Goal: Information Seeking & Learning: Learn about a topic

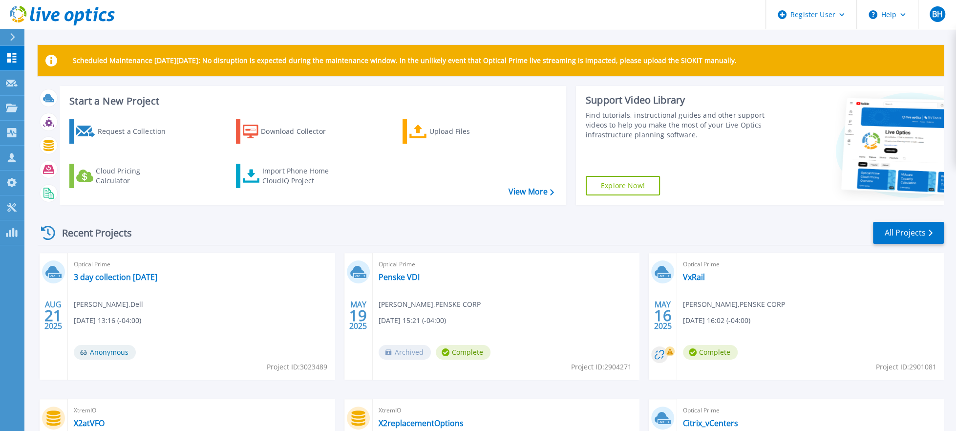
click at [12, 38] on icon at bounding box center [12, 37] width 5 height 8
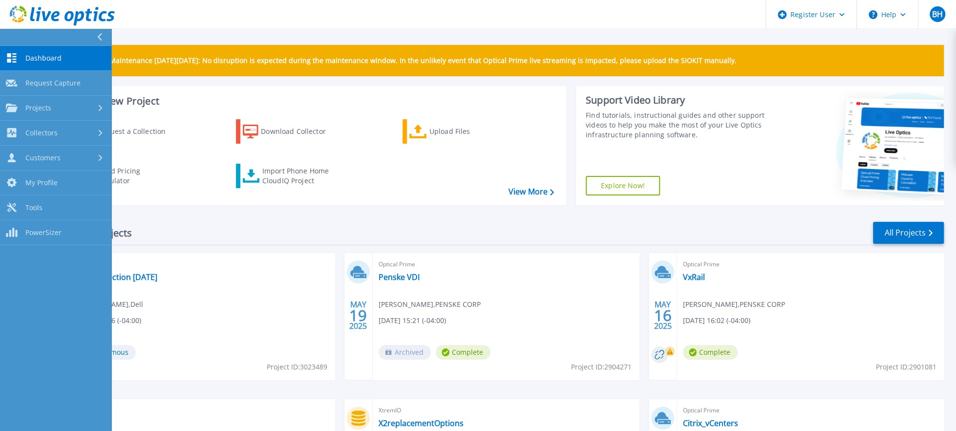
click at [12, 37] on button at bounding box center [55, 37] width 111 height 17
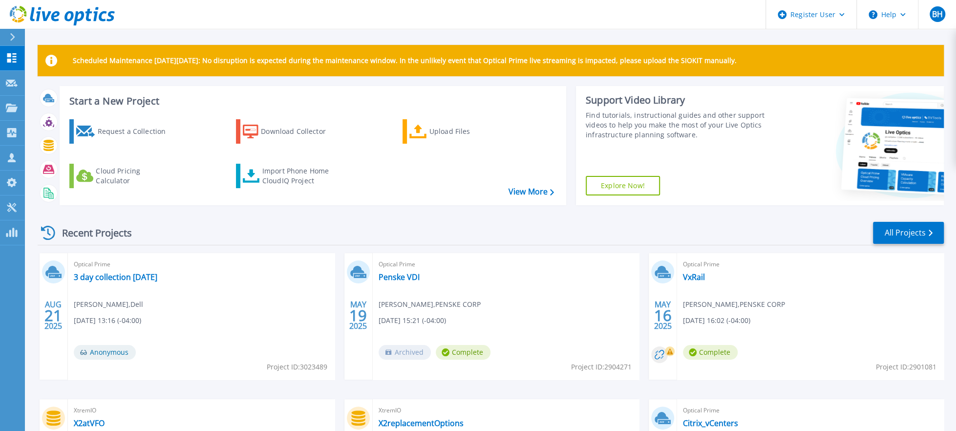
click at [12, 37] on icon at bounding box center [12, 37] width 5 height 8
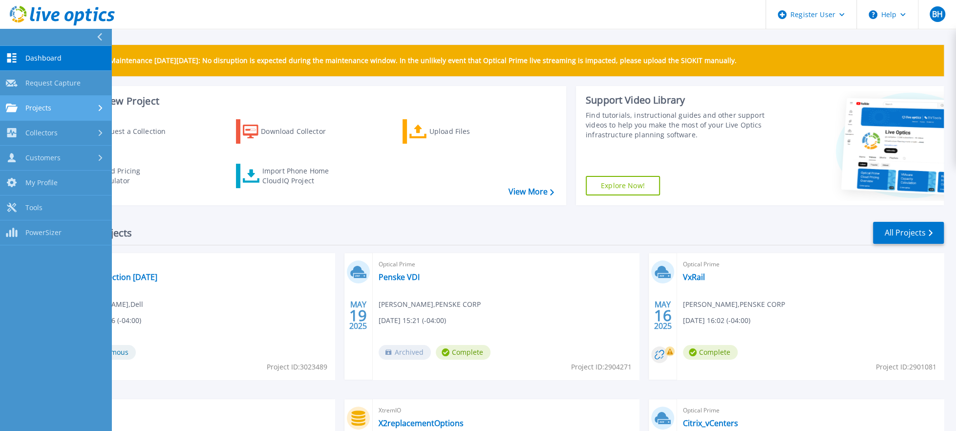
click at [87, 107] on div "Projects" at bounding box center [56, 108] width 100 height 9
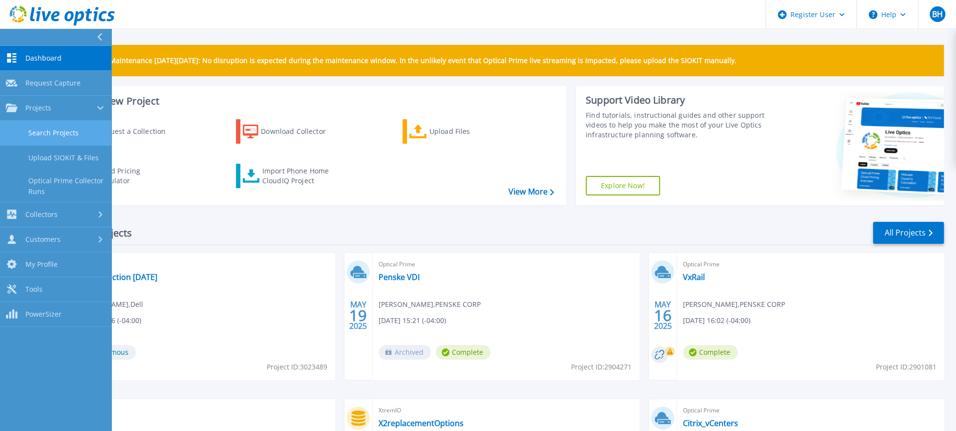
click at [68, 130] on link "Search Projects" at bounding box center [55, 133] width 111 height 25
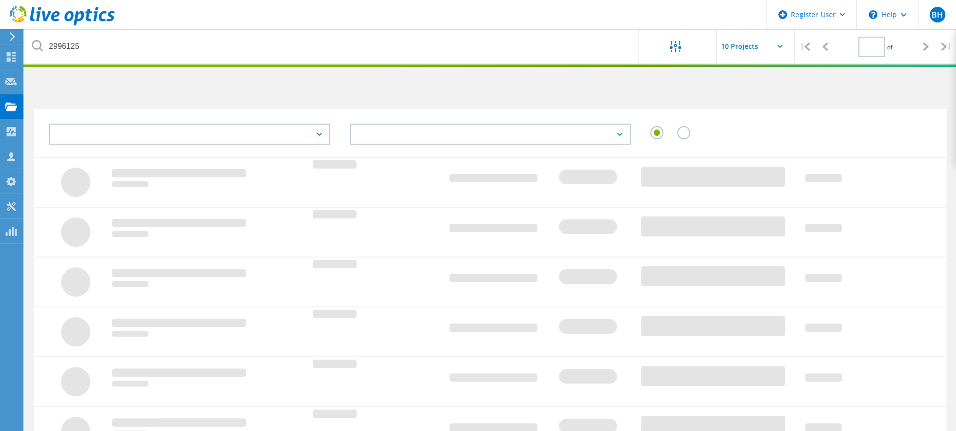
type input "1"
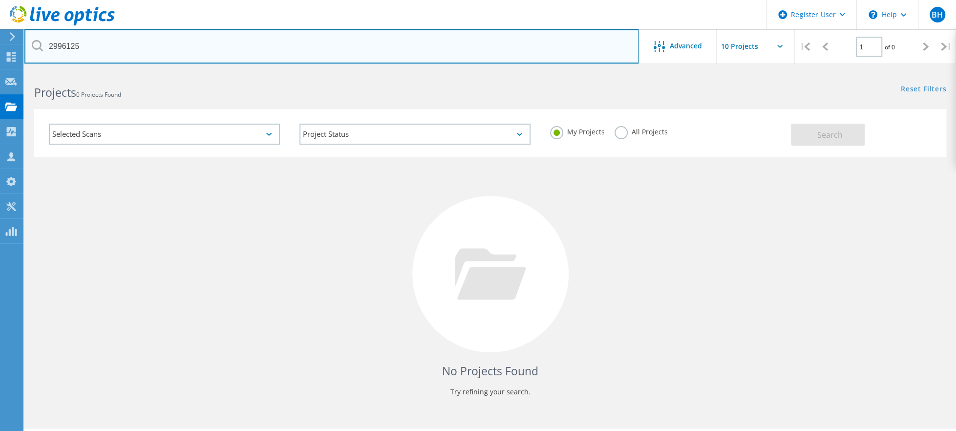
click at [107, 44] on input "2996125" at bounding box center [331, 46] width 615 height 34
drag, startPoint x: 123, startPoint y: 47, endPoint x: -55, endPoint y: 39, distance: 178.1
click at [0, 39] on html "Register User \n Help Explore Helpful Articles Contact Support BH Dell User Bra…" at bounding box center [478, 229] width 956 height 458
click at [130, 44] on input "2996125" at bounding box center [331, 46] width 615 height 34
click at [103, 46] on input "2996125" at bounding box center [331, 46] width 615 height 34
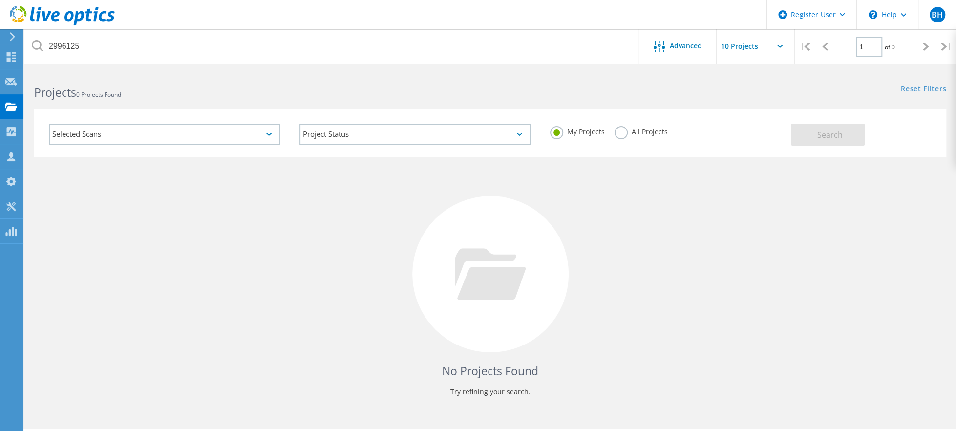
click at [622, 132] on label "All Projects" at bounding box center [641, 130] width 53 height 9
click at [0, 0] on input "All Projects" at bounding box center [0, 0] width 0 height 0
click at [836, 141] on button "Search" at bounding box center [828, 135] width 74 height 22
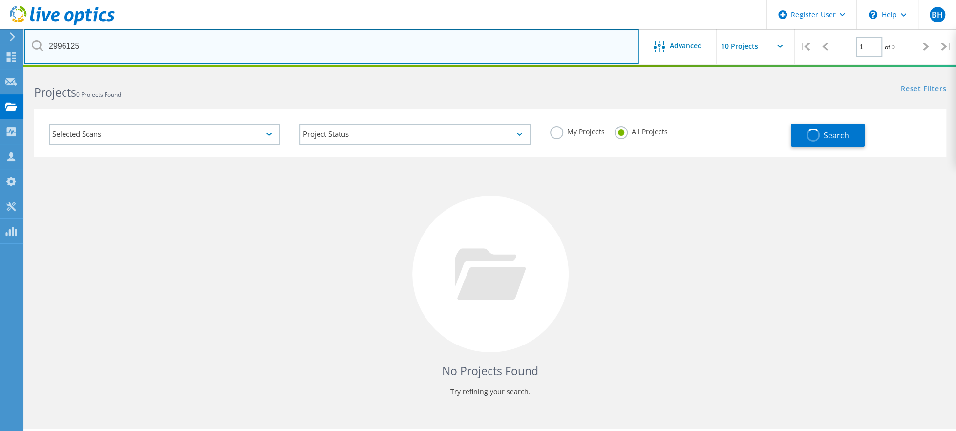
click at [131, 43] on input "2996125" at bounding box center [331, 46] width 615 height 34
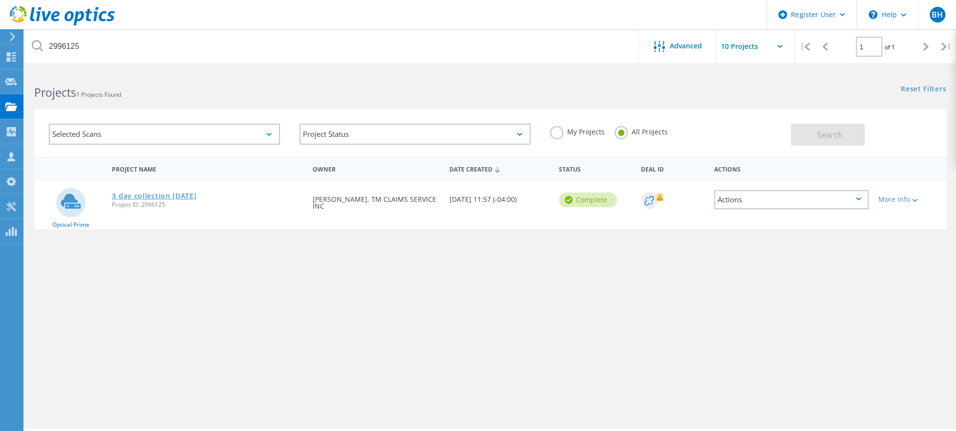
click at [156, 194] on link "3 day collection [DATE]" at bounding box center [154, 196] width 85 height 7
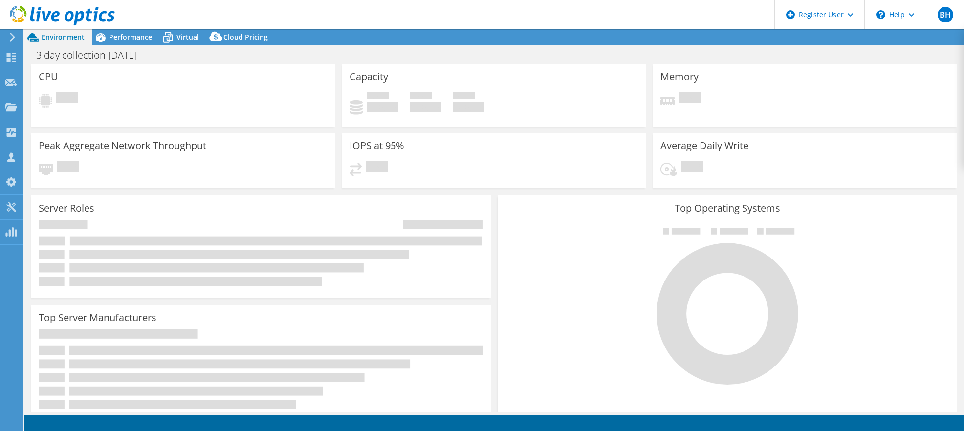
select select "USD"
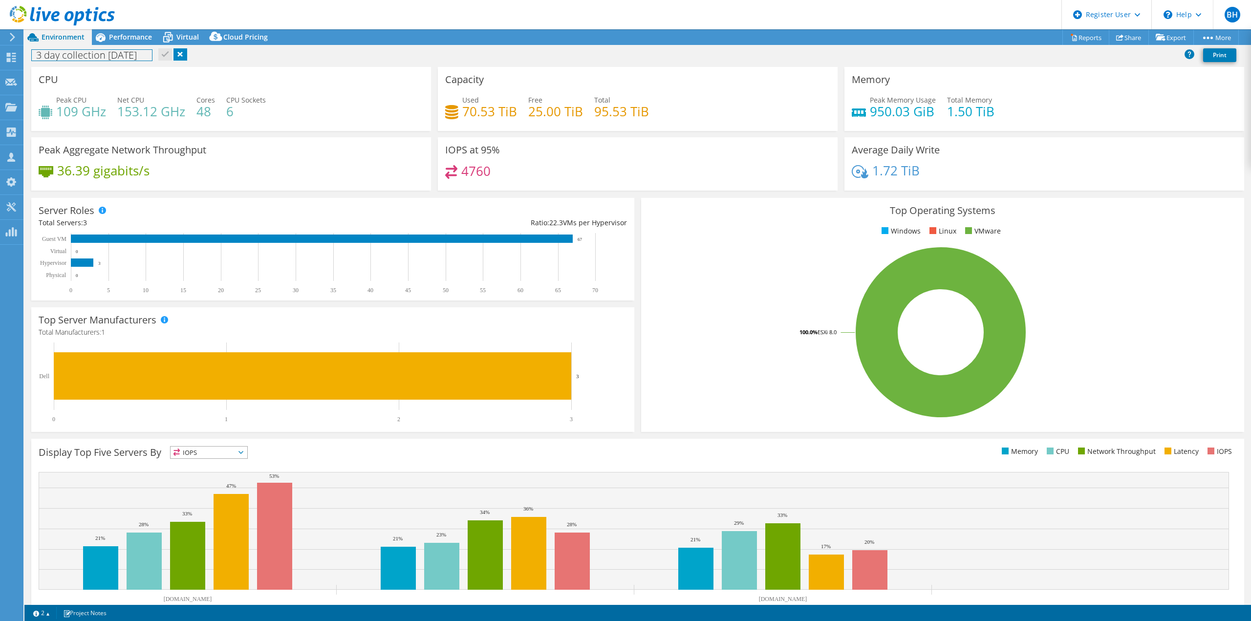
drag, startPoint x: 107, startPoint y: 54, endPoint x: 138, endPoint y: 57, distance: 30.9
click at [138, 57] on h1 "3 day collection [DATE]" at bounding box center [92, 55] width 120 height 11
click at [146, 78] on div "CPU Peak CPU 109 GHz Net CPU 153.12 GHz Cores 48 CPU Sockets 6" at bounding box center [231, 99] width 400 height 64
drag, startPoint x: 528, startPoint y: 112, endPoint x: 670, endPoint y: 115, distance: 142.2
click at [670, 115] on div "Used 70.53 TiB Free 25.00 TiB Total 95.53 TiB" at bounding box center [637, 111] width 385 height 32
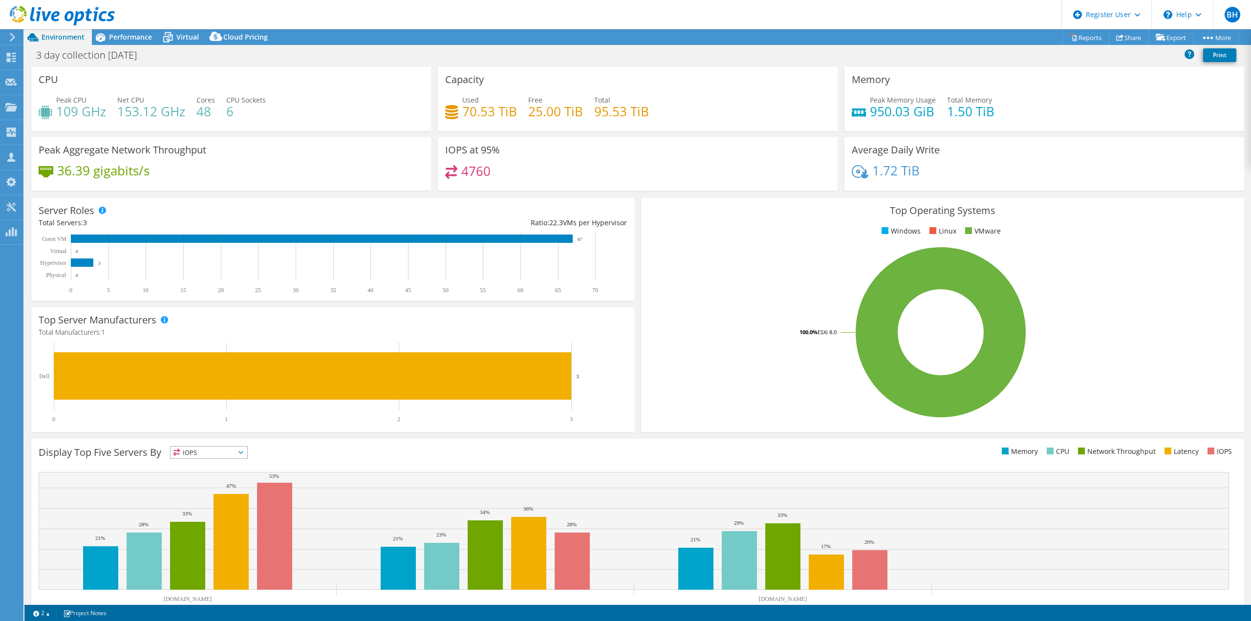
click at [672, 180] on div "4760" at bounding box center [637, 175] width 385 height 21
drag, startPoint x: 562, startPoint y: 112, endPoint x: 445, endPoint y: 105, distance: 117.1
click at [445, 105] on div "Used 70.53 TiB Free 25.00 TiB Total 95.53 TiB" at bounding box center [637, 111] width 385 height 32
click at [737, 152] on div "IOPS at 95% 4760" at bounding box center [638, 163] width 400 height 53
drag, startPoint x: 578, startPoint y: 112, endPoint x: 526, endPoint y: 117, distance: 51.6
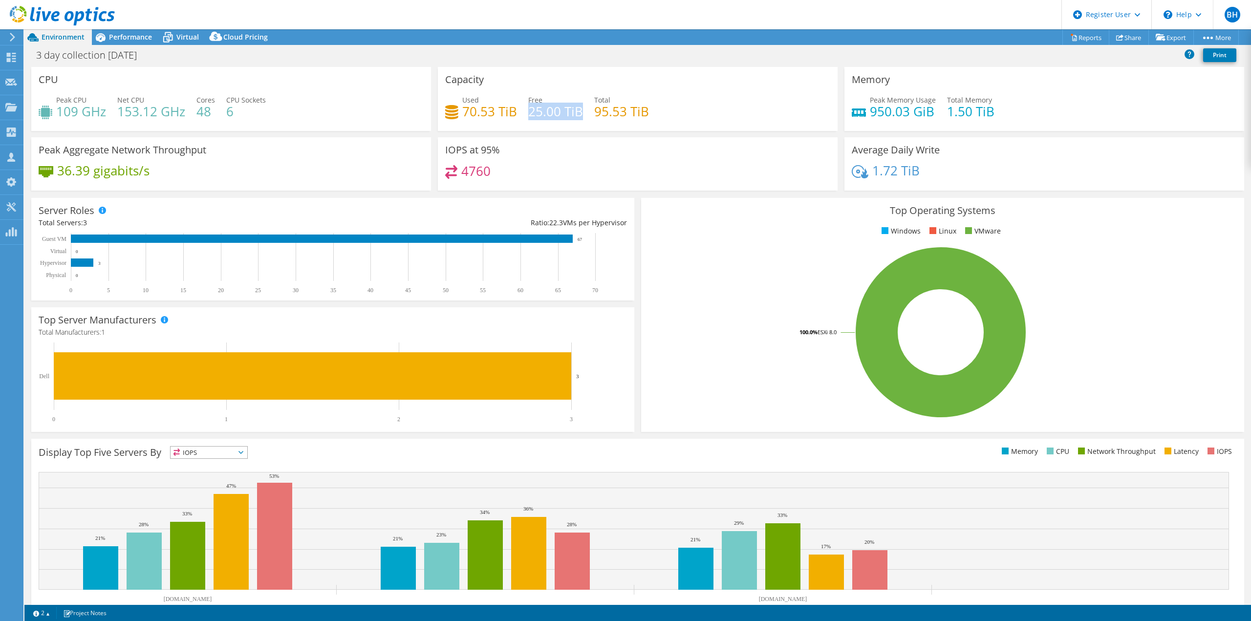
click at [528, 117] on h4 "25.00 TiB" at bounding box center [555, 111] width 55 height 11
click at [729, 105] on div "Used 70.53 TiB Free 25.00 TiB Total 95.53 TiB" at bounding box center [637, 111] width 385 height 32
click at [693, 113] on div "Used 70.53 TiB Free 25.00 TiB Total 95.53 TiB" at bounding box center [637, 111] width 385 height 32
click at [660, 118] on div "Used 70.53 TiB Free 25.00 TiB Total 95.53 TiB" at bounding box center [637, 111] width 385 height 32
drag, startPoint x: 144, startPoint y: 57, endPoint x: 104, endPoint y: 57, distance: 39.6
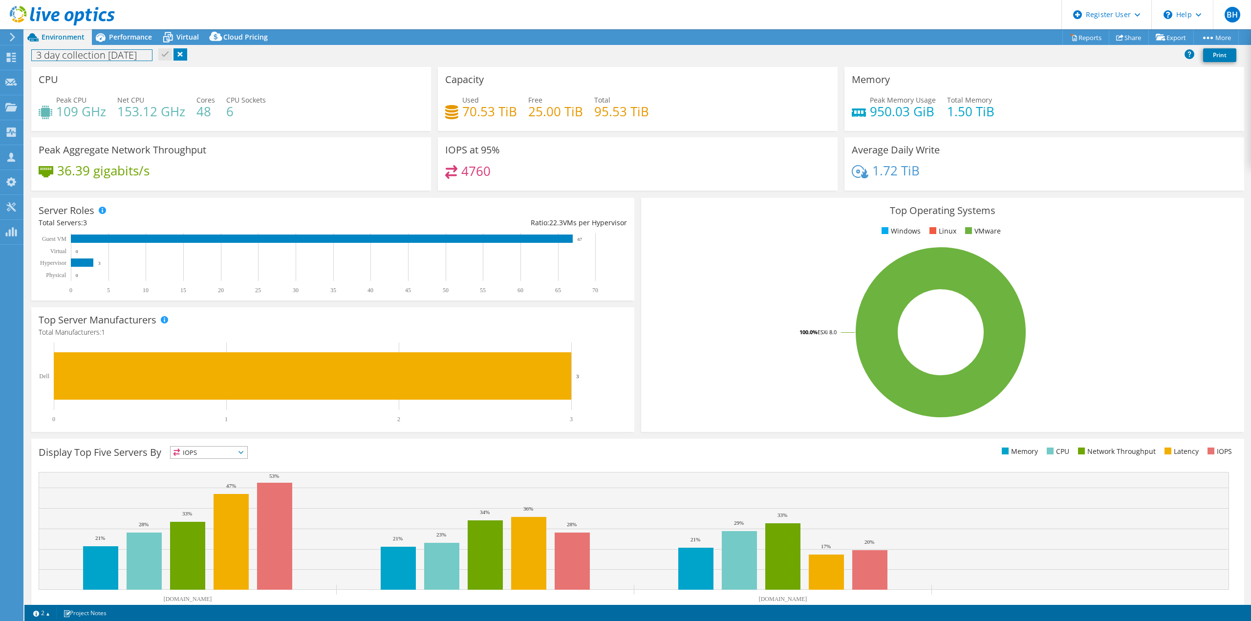
click at [104, 57] on h1 "3 day collection [DATE]" at bounding box center [92, 55] width 120 height 11
click at [220, 81] on div "CPU Peak CPU 109 GHz Net CPU 153.12 GHz Cores 48 CPU Sockets 6" at bounding box center [231, 99] width 400 height 64
drag, startPoint x: 460, startPoint y: 111, endPoint x: 510, endPoint y: 111, distance: 50.3
click at [510, 111] on h4 "70.53 TiB" at bounding box center [489, 111] width 55 height 11
click at [520, 114] on div "Used 70.53 TiB Free 25.00 TiB Total 95.53 TiB" at bounding box center [637, 111] width 385 height 32
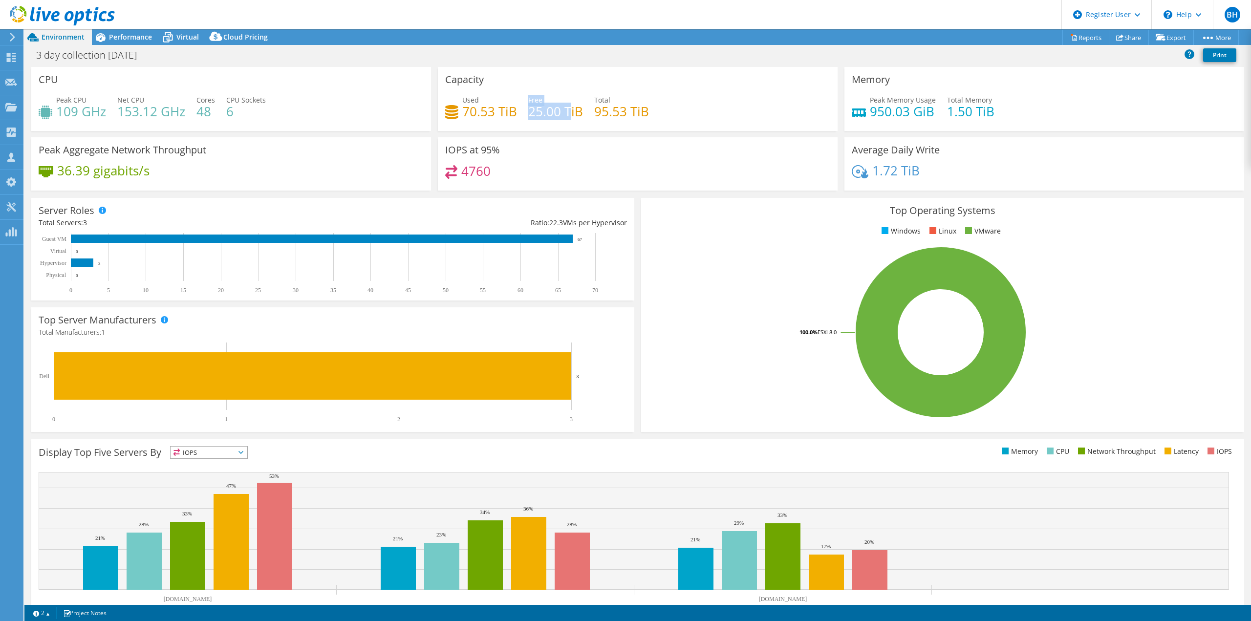
drag, startPoint x: 525, startPoint y: 110, endPoint x: 572, endPoint y: 111, distance: 47.4
click at [572, 111] on div "Used 70.53 TiB Free 25.00 TiB Total 95.53 TiB" at bounding box center [637, 111] width 385 height 32
click at [572, 111] on h4 "25.00 TiB" at bounding box center [555, 111] width 55 height 11
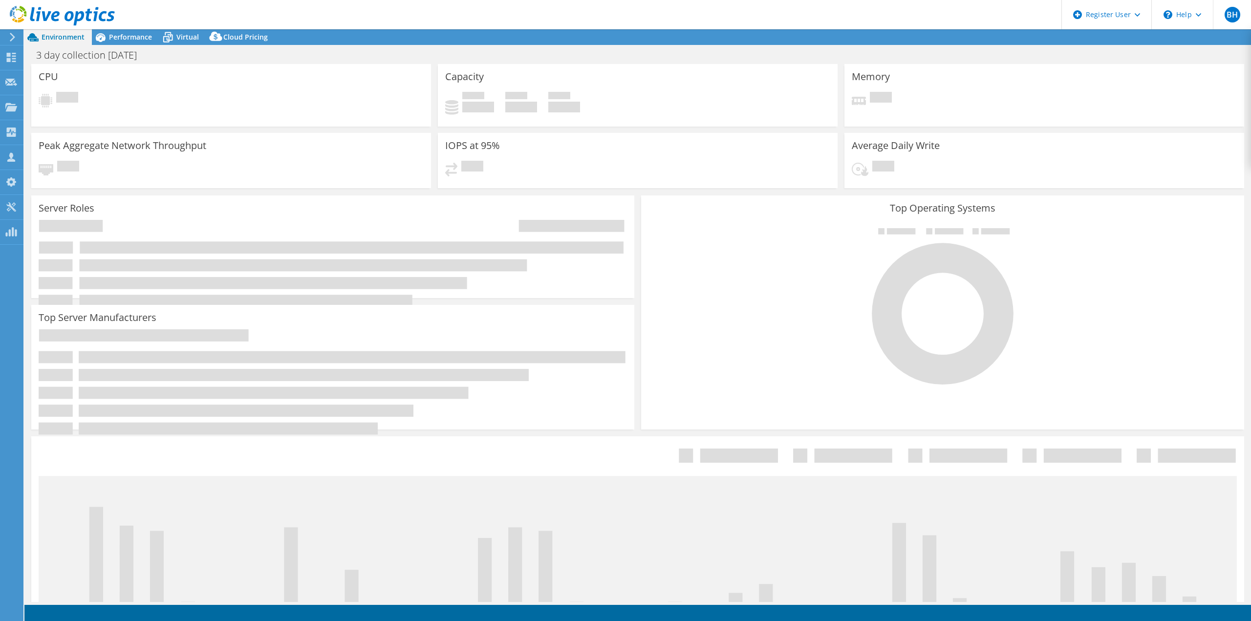
select select "USD"
